Goal: Consume media (video, audio): Consume media (video, audio)

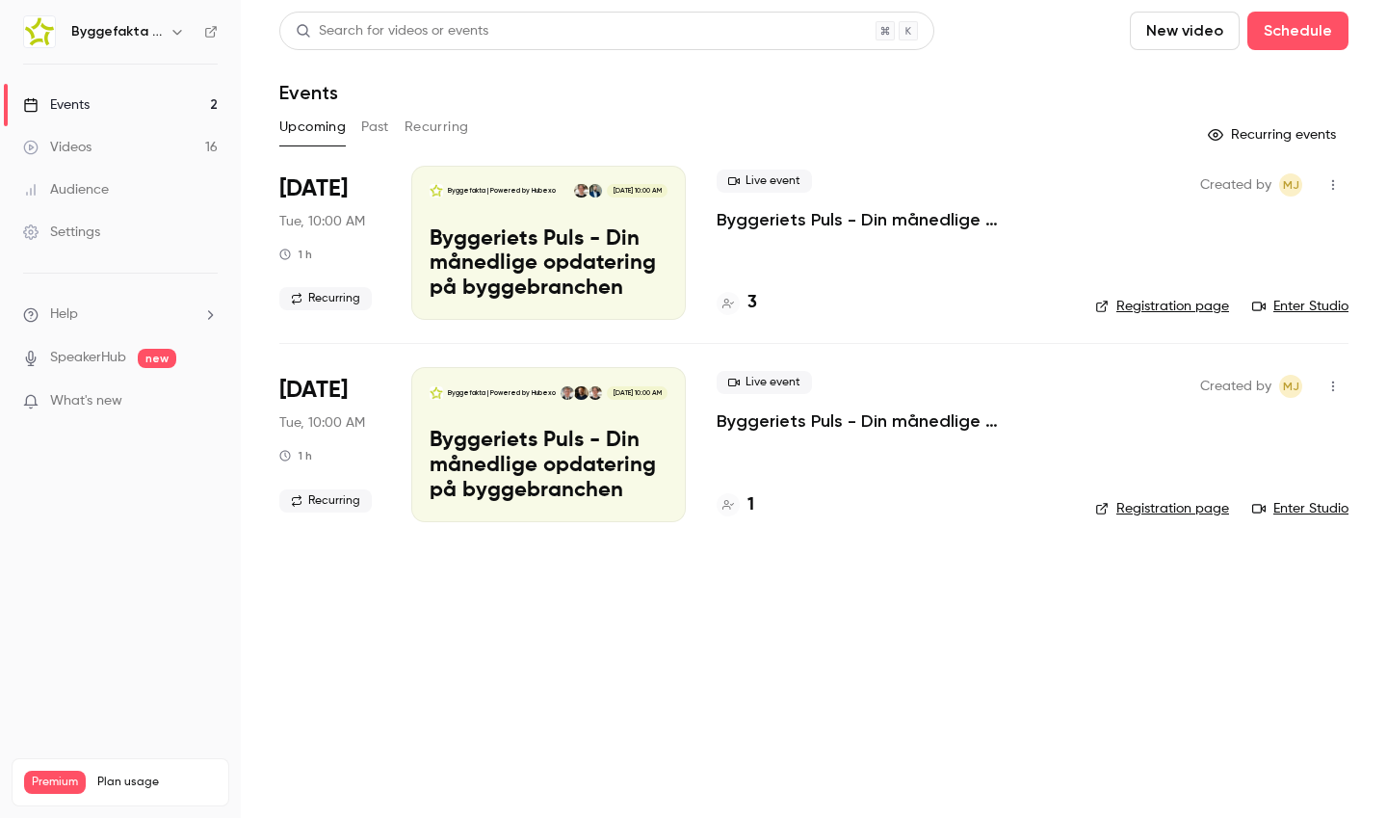
click at [120, 150] on link "Videos 16" at bounding box center [120, 147] width 241 height 42
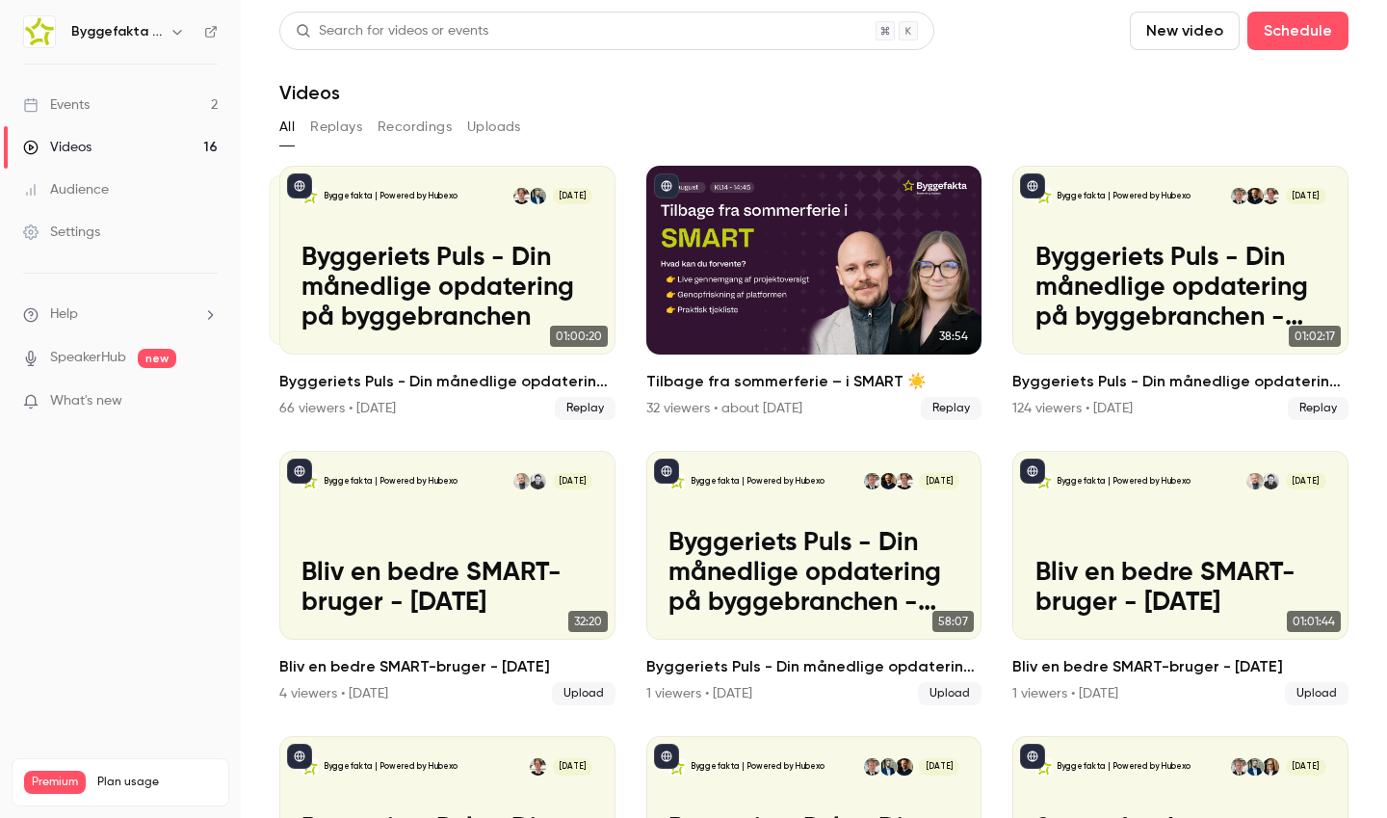
click at [141, 39] on h6 "Byggefakta | Powered by Hubexo" at bounding box center [116, 31] width 91 height 19
click at [179, 29] on icon "button" at bounding box center [176, 31] width 15 height 15
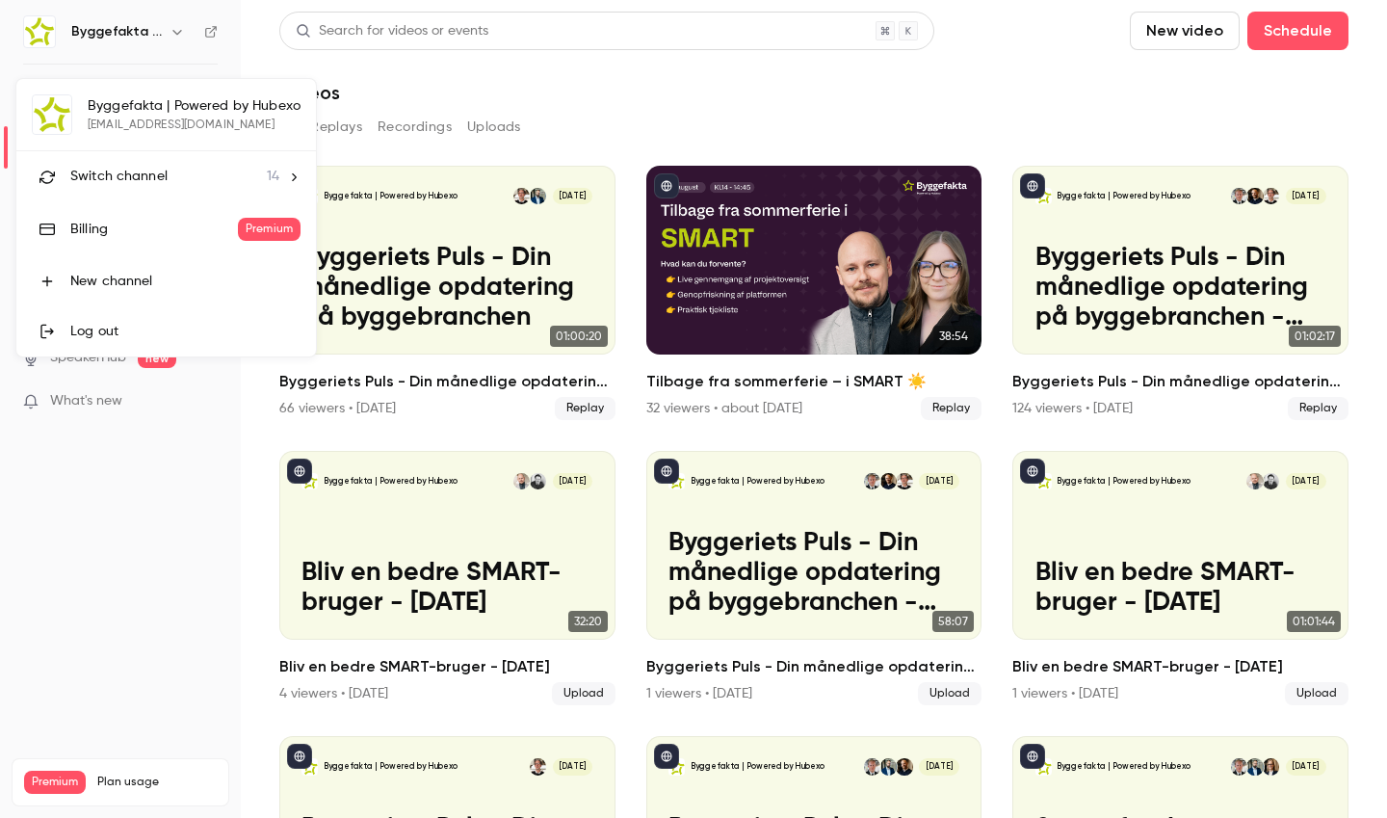
click at [244, 169] on div "Switch channel 14" at bounding box center [174, 177] width 209 height 20
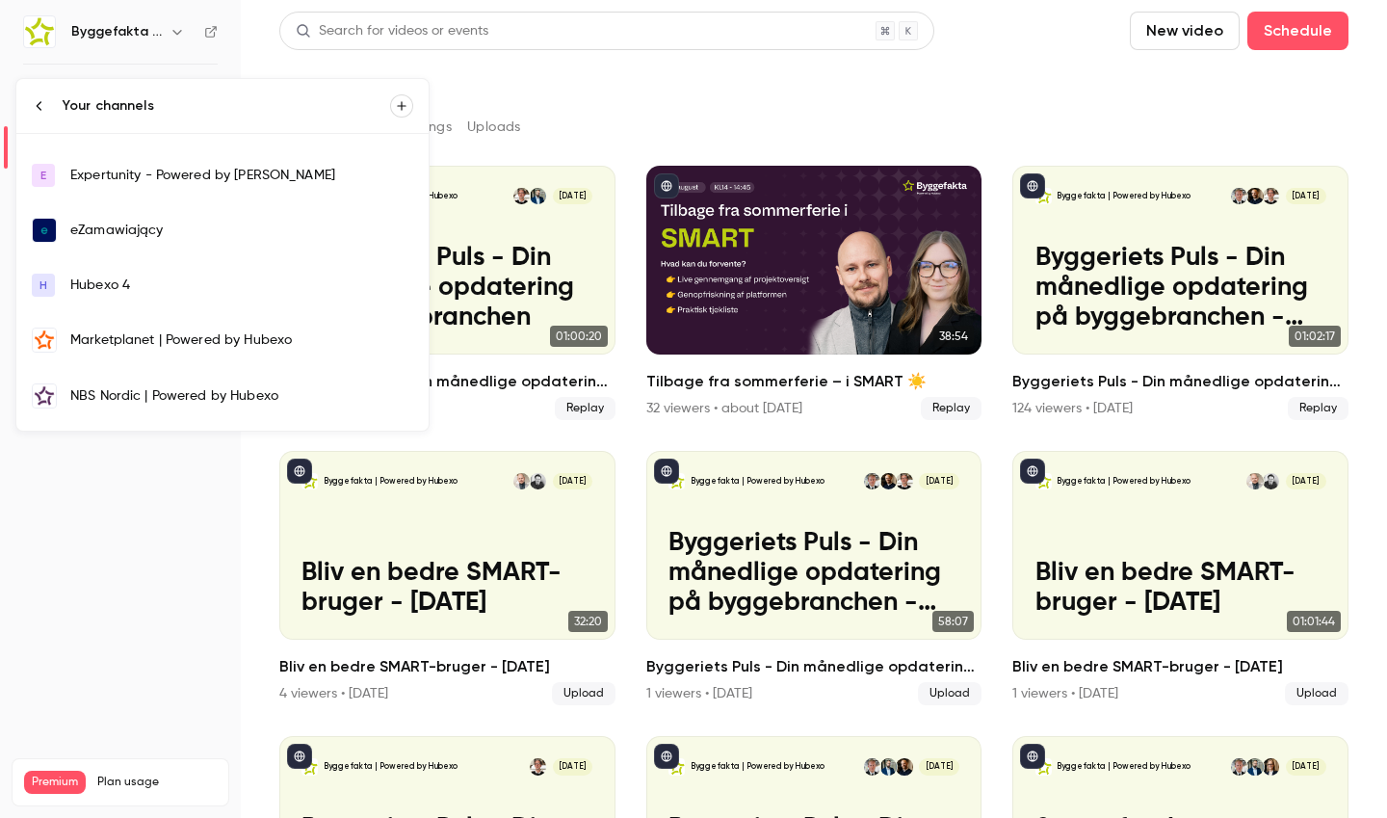
scroll to position [154, 0]
click at [170, 225] on div "eZamawiający" at bounding box center [241, 227] width 343 height 19
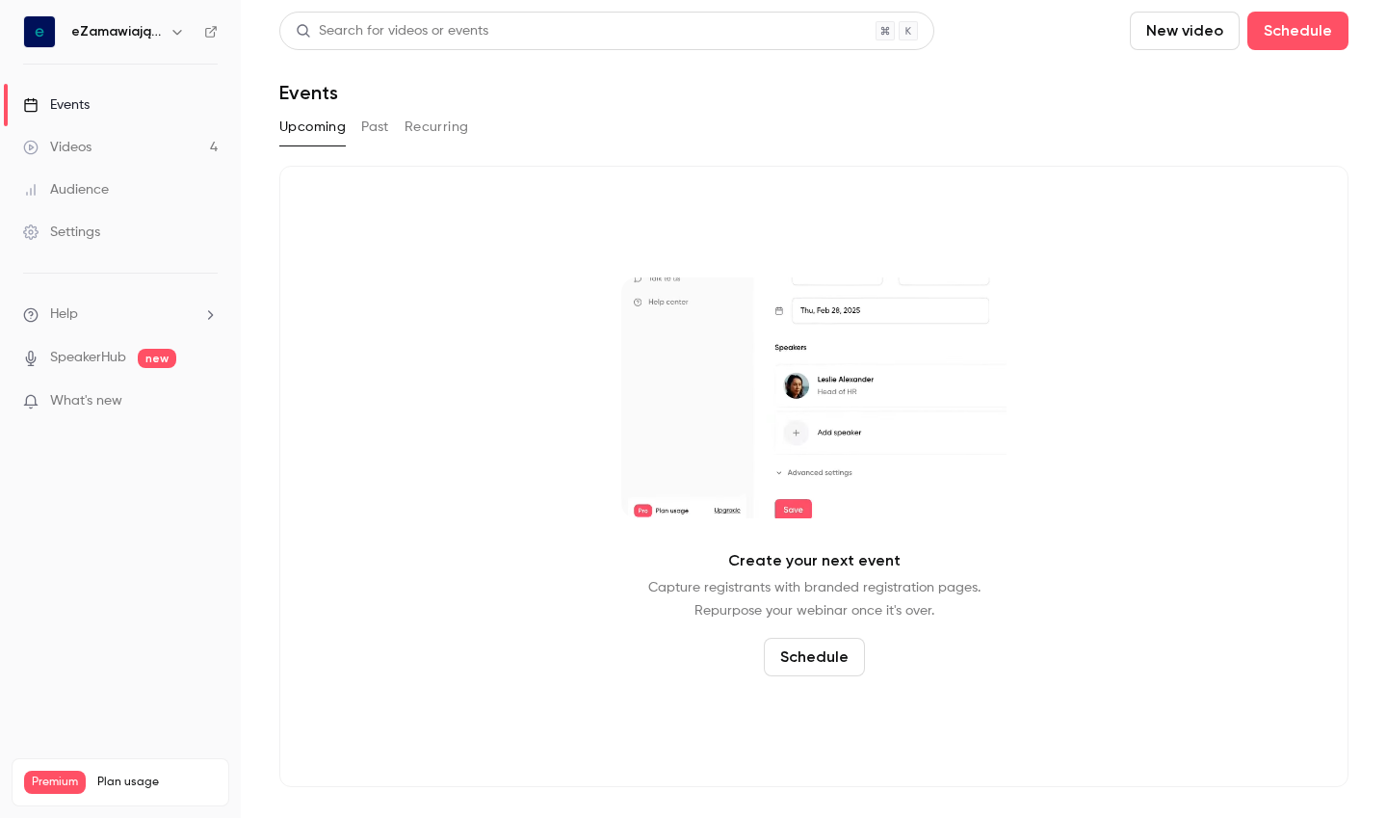
click at [121, 140] on link "Videos 4" at bounding box center [120, 147] width 241 height 42
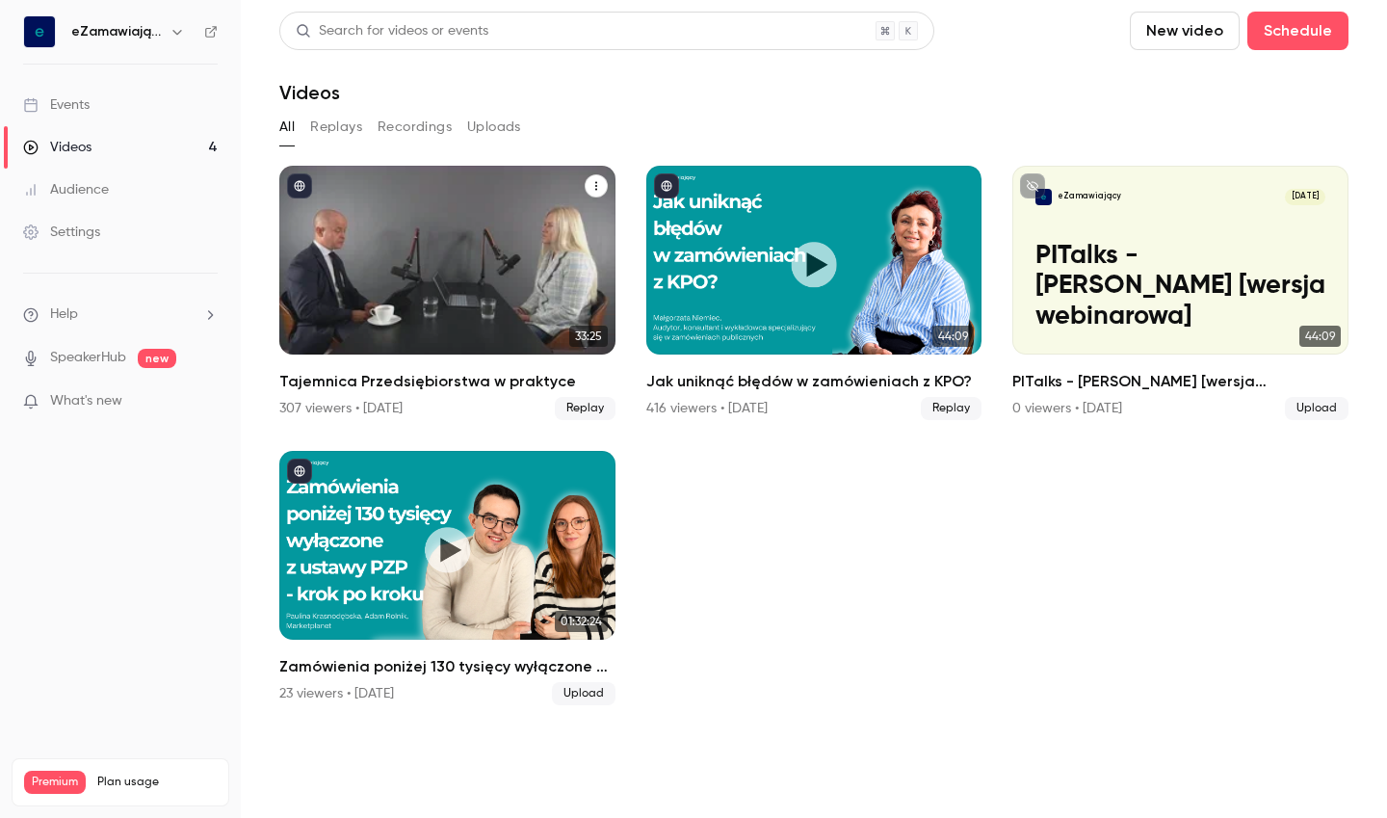
click at [457, 209] on div "Tajemnica Przedsiębiorstwa w praktyce" at bounding box center [447, 260] width 336 height 189
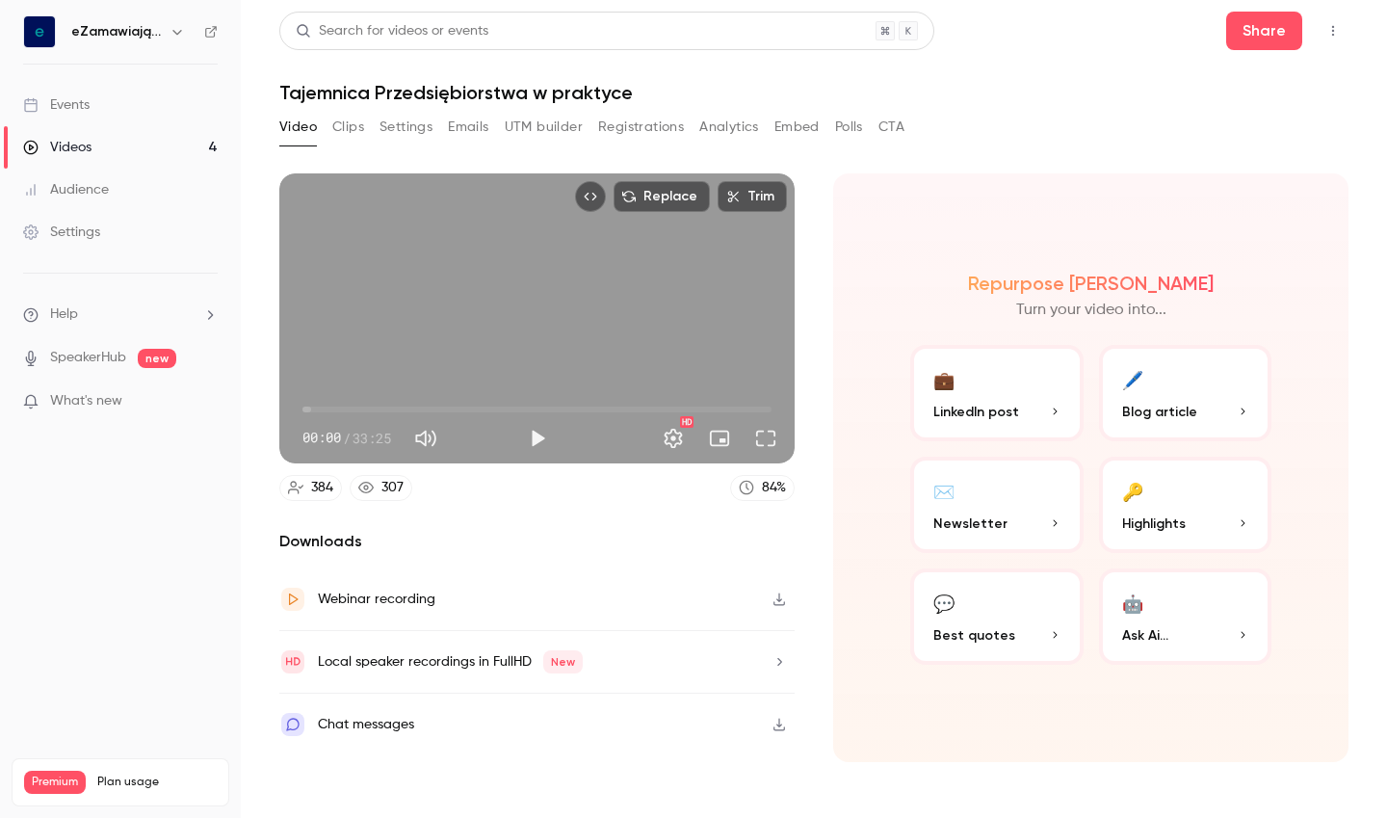
click at [349, 129] on button "Clips" at bounding box center [348, 127] width 32 height 31
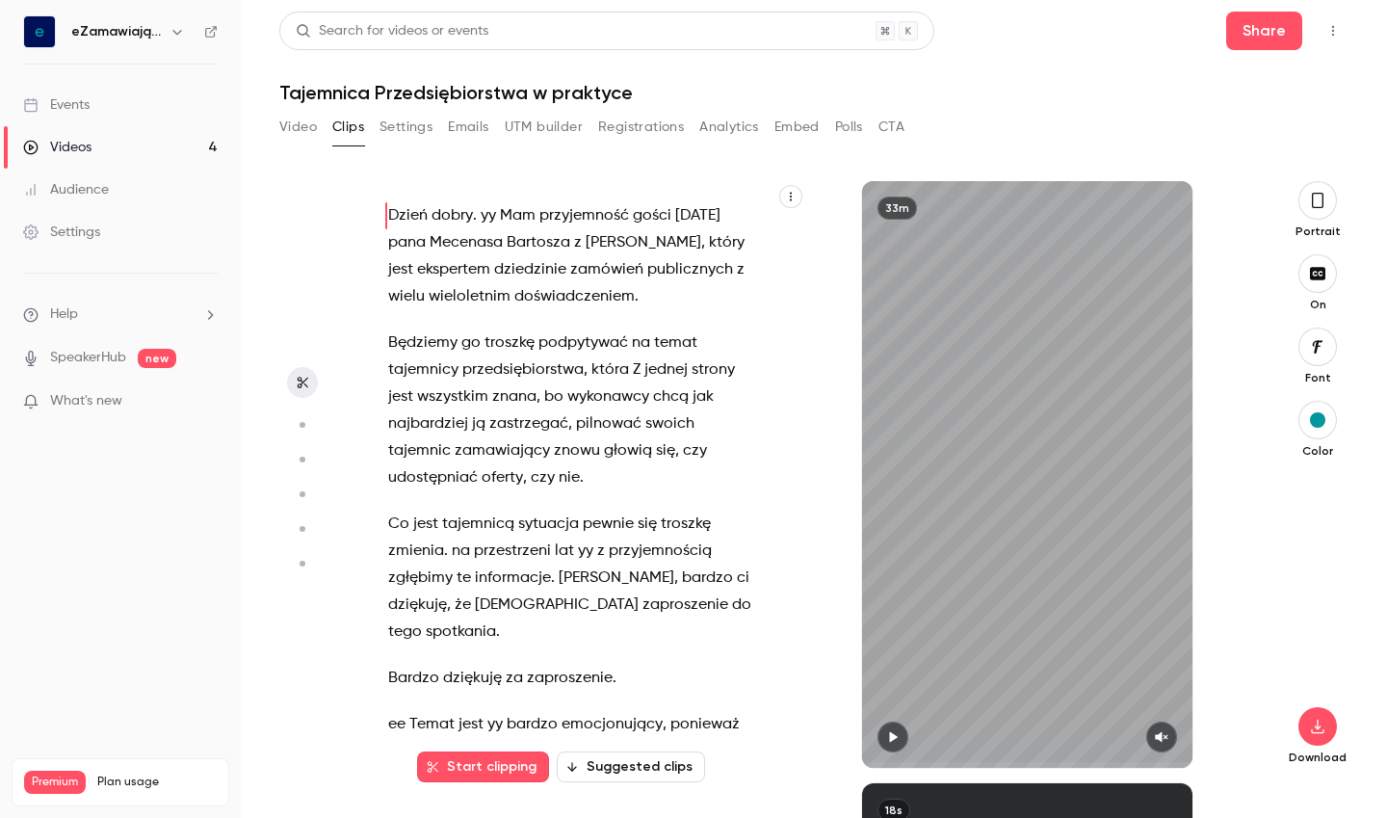
click at [414, 129] on button "Settings" at bounding box center [405, 127] width 53 height 31
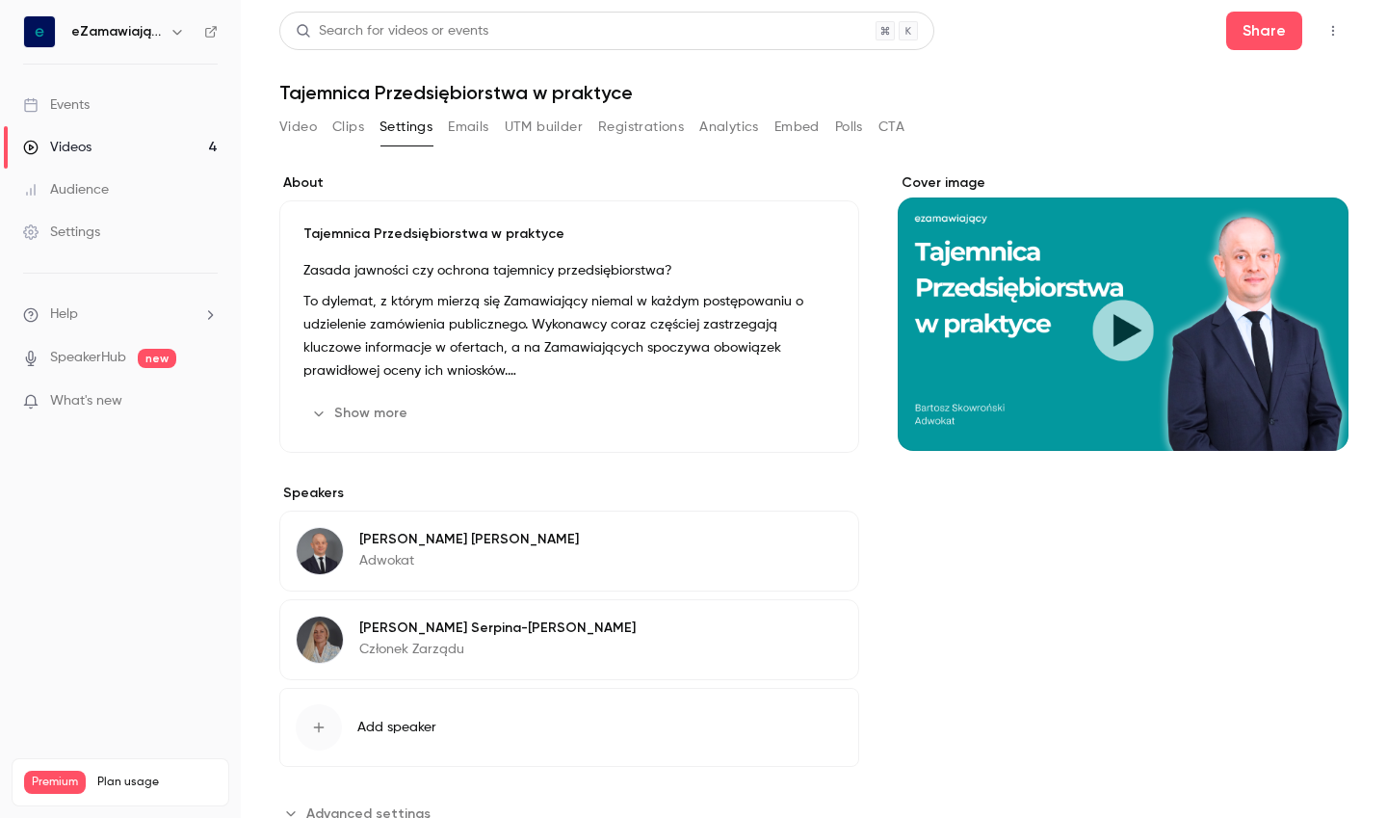
click at [527, 637] on p "[PERSON_NAME]" at bounding box center [497, 627] width 276 height 19
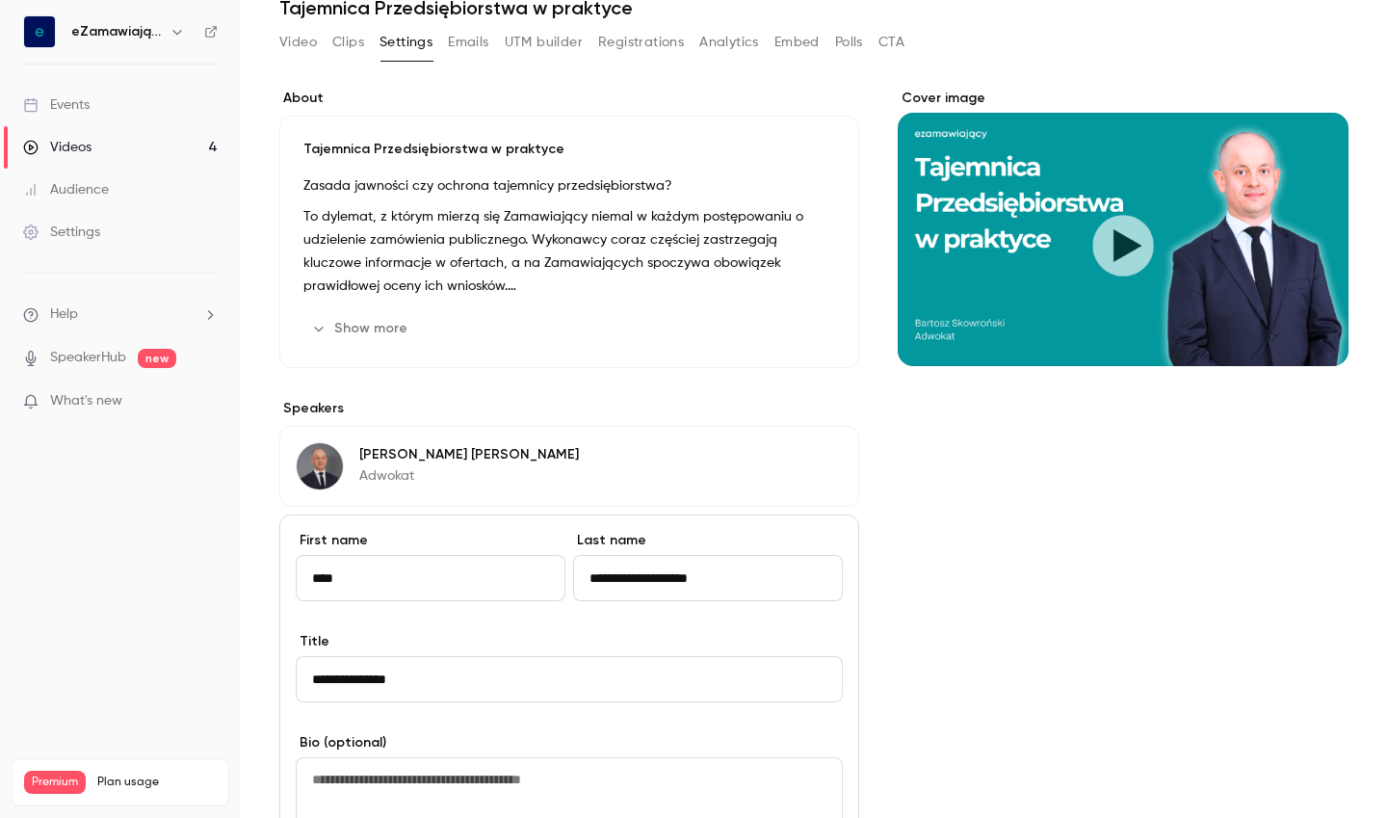
scroll to position [80, 0]
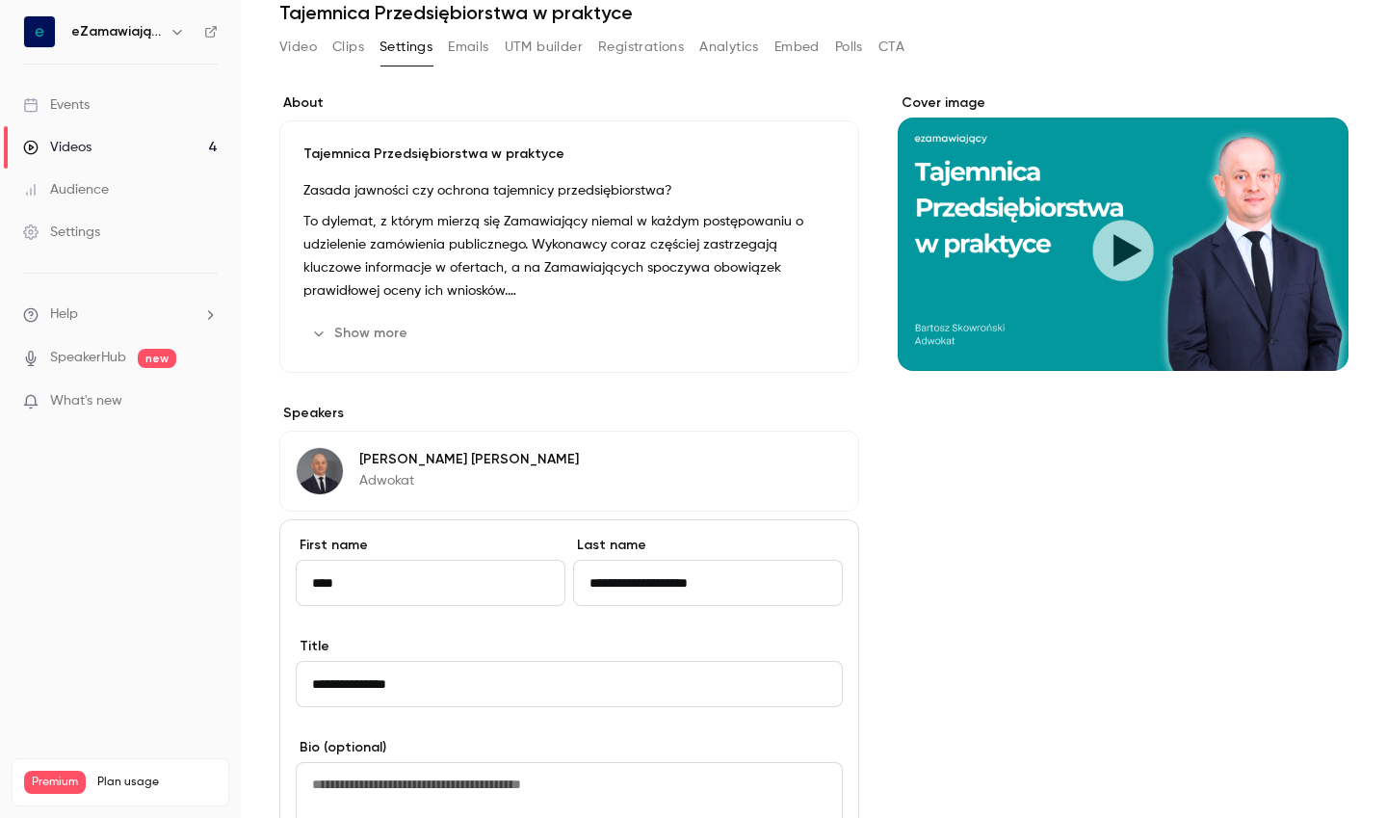
click at [488, 468] on div "[PERSON_NAME] Adwokat Edit" at bounding box center [569, 470] width 580 height 81
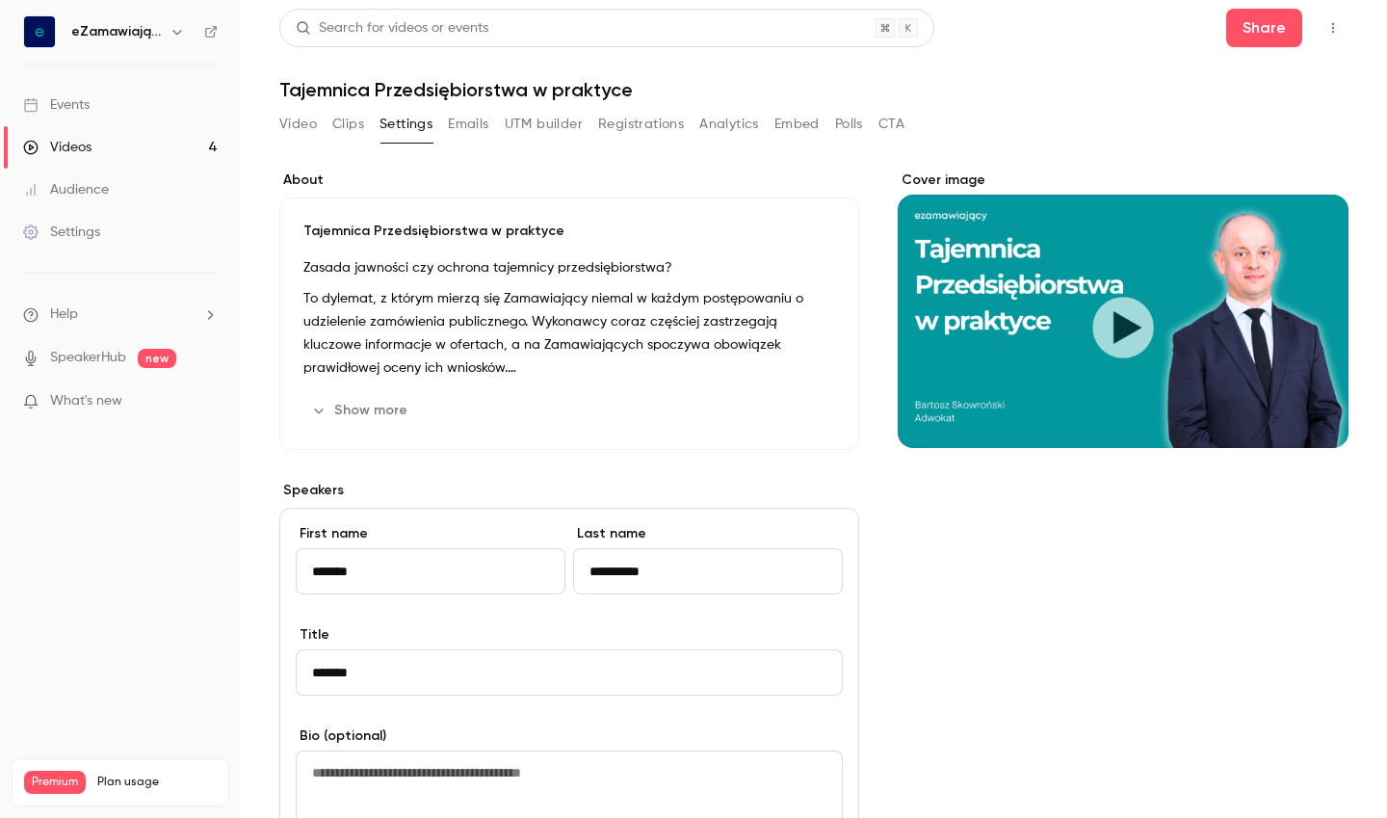
scroll to position [0, 0]
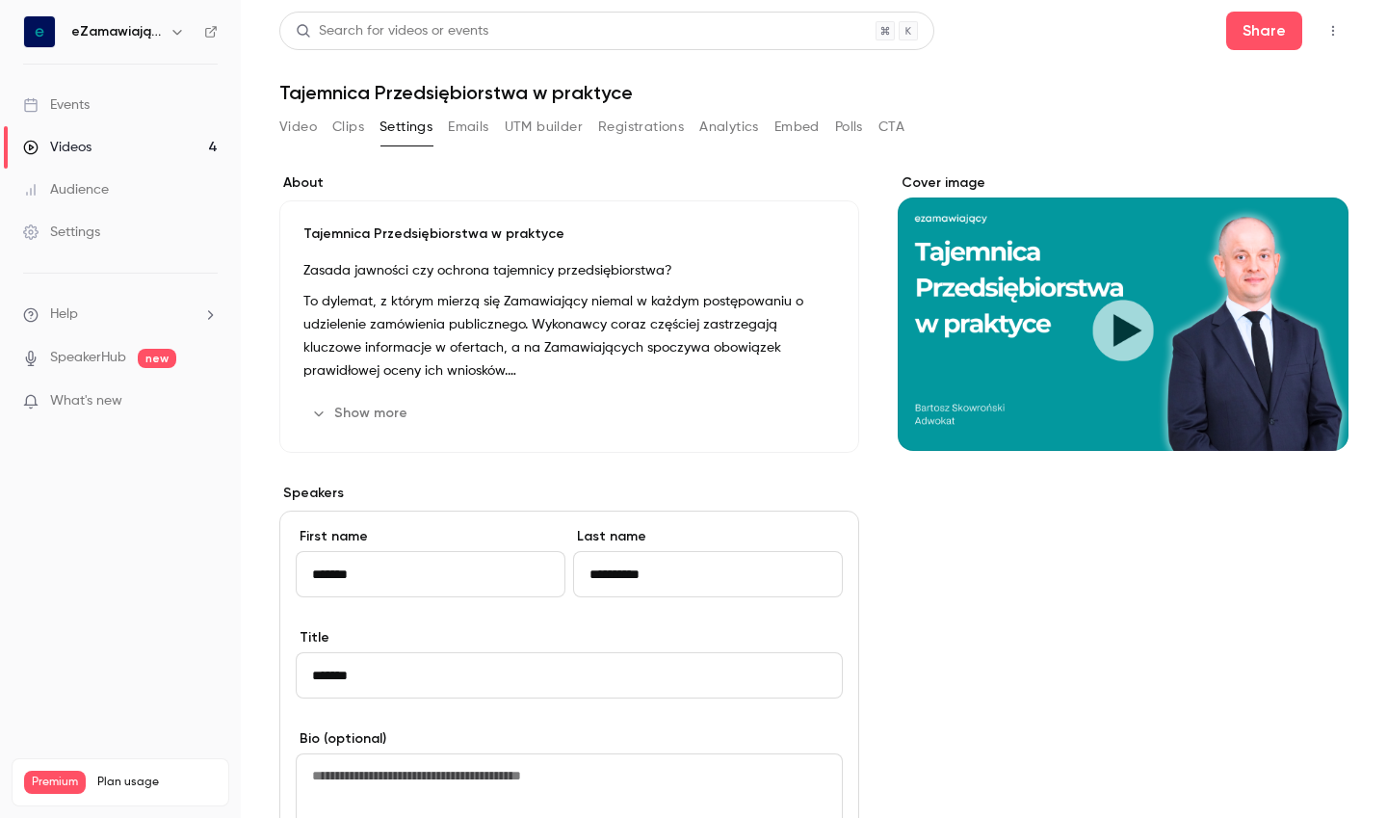
click at [358, 134] on button "Clips" at bounding box center [348, 127] width 32 height 31
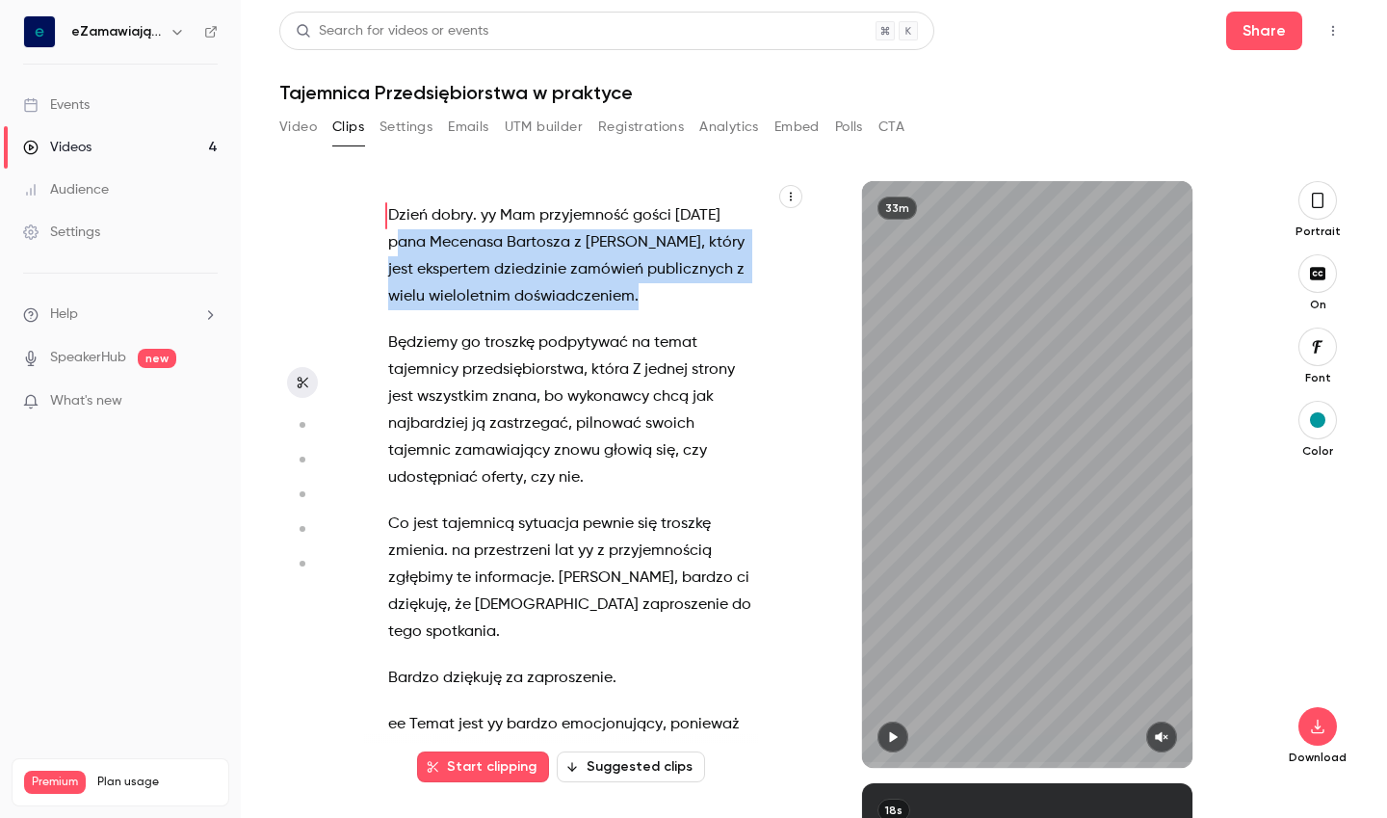
drag, startPoint x: 648, startPoint y: 298, endPoint x: 396, endPoint y: 242, distance: 258.4
click at [396, 242] on p "Dzień dobry . [PERSON_NAME] przyjemność gości [DATE] pana Mecenasa [PERSON_NAME…" at bounding box center [570, 256] width 365 height 108
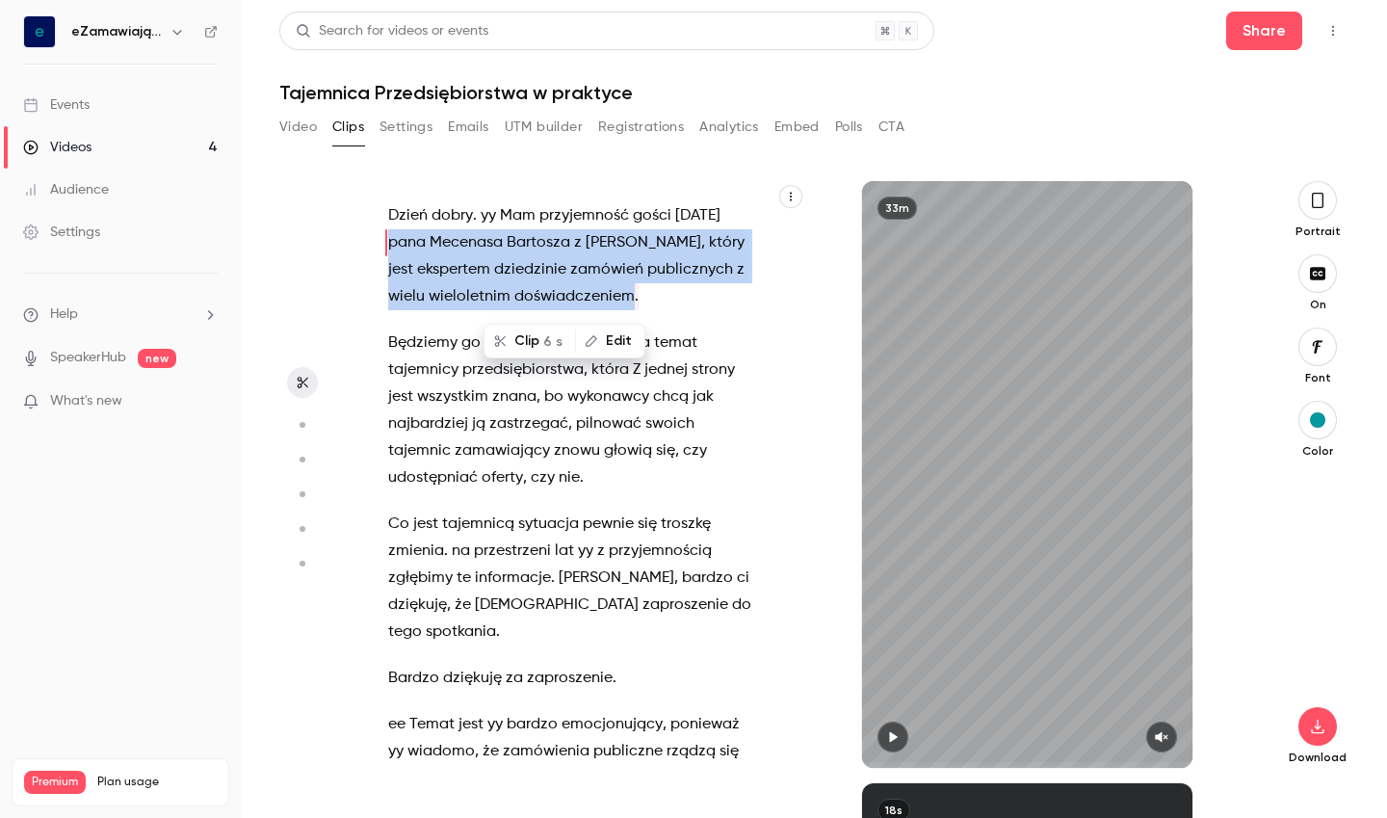
copy p "pana [PERSON_NAME] z [PERSON_NAME] , który jest ekspertem dziedzinie zamówień p…"
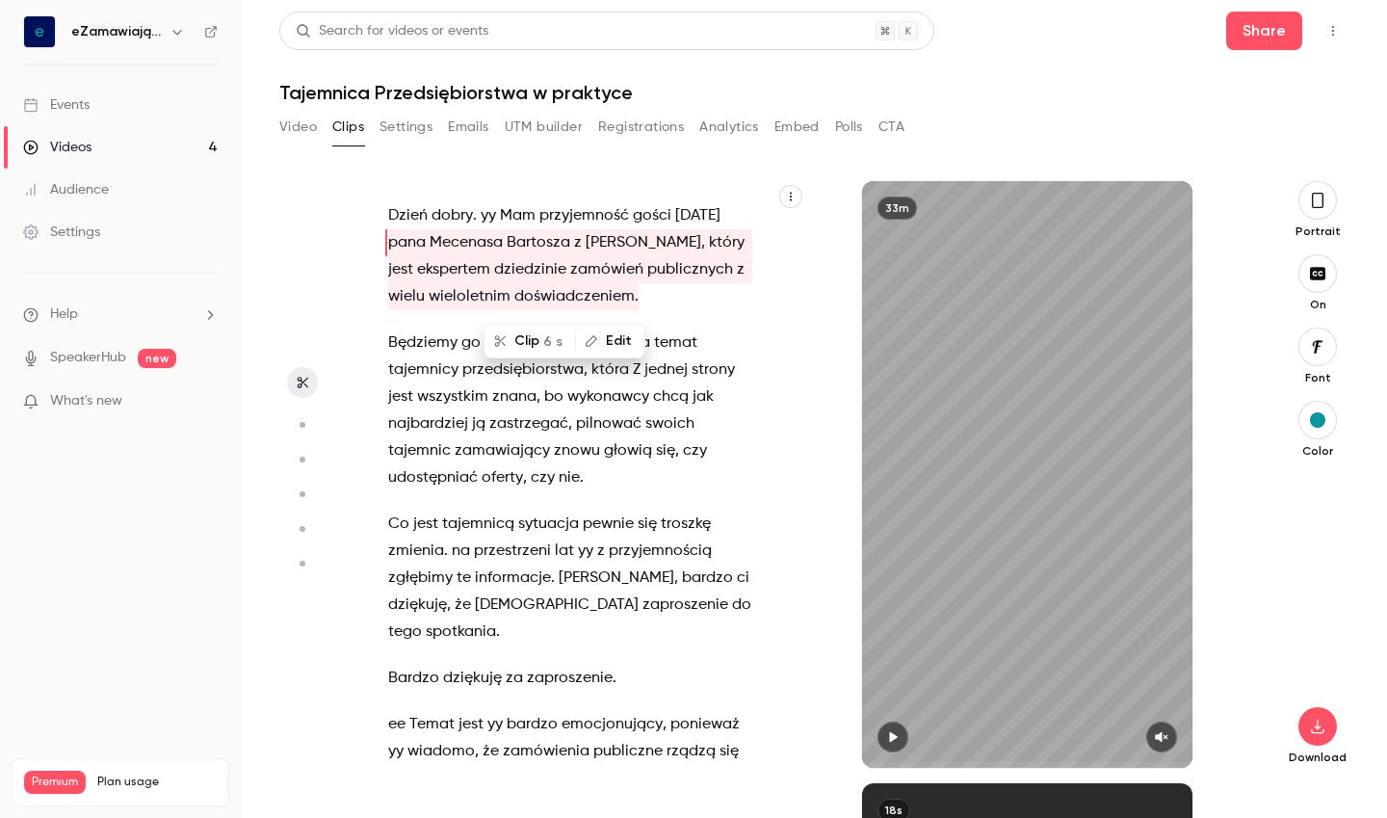
type input "***"
